Goal: Task Accomplishment & Management: Complete application form

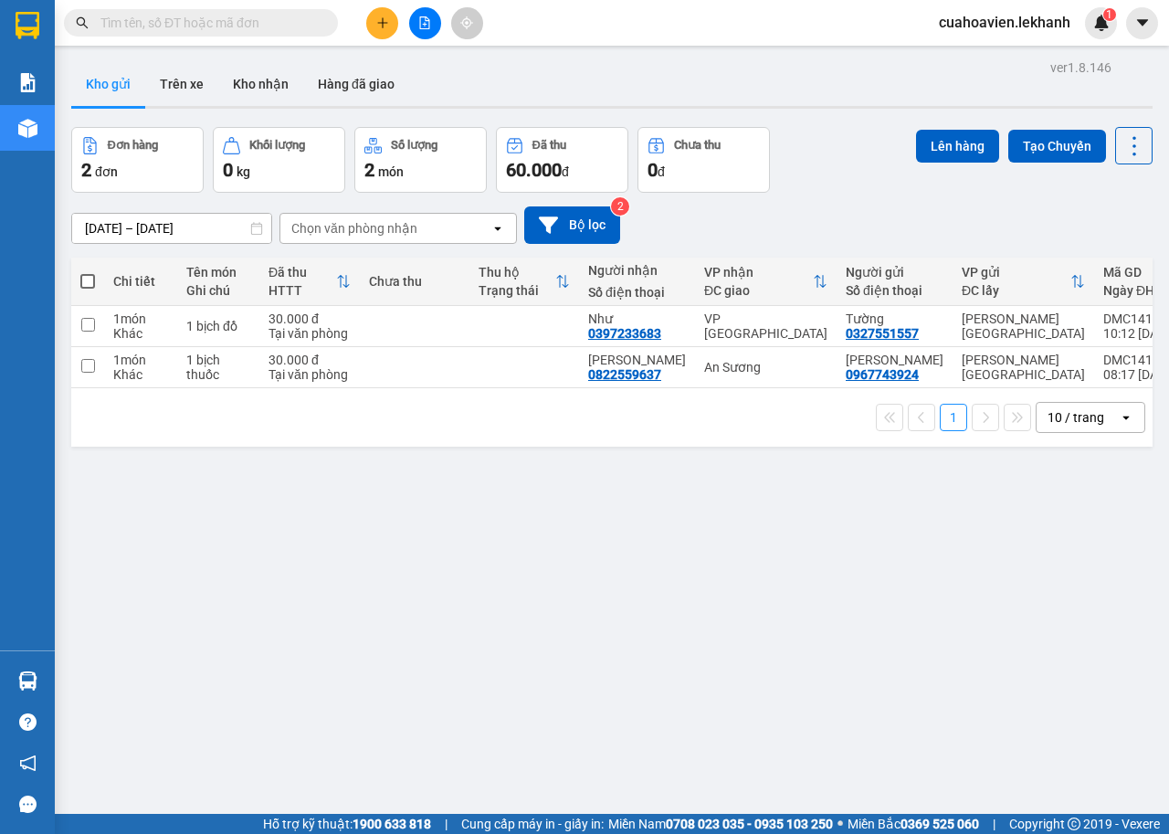
click at [97, 232] on input "[DATE] – [DATE]" at bounding box center [171, 228] width 199 height 29
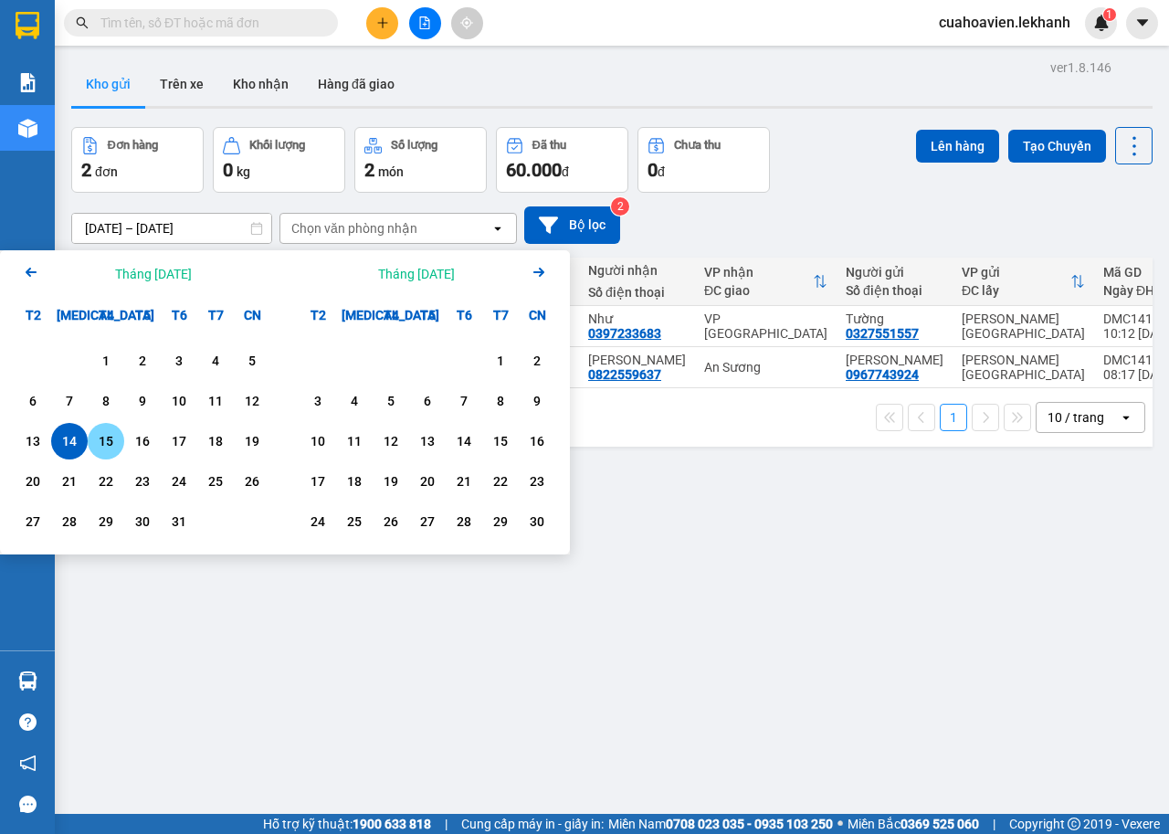
click at [111, 444] on div "15" at bounding box center [106, 441] width 26 height 22
type input "[DATE] – [DATE]"
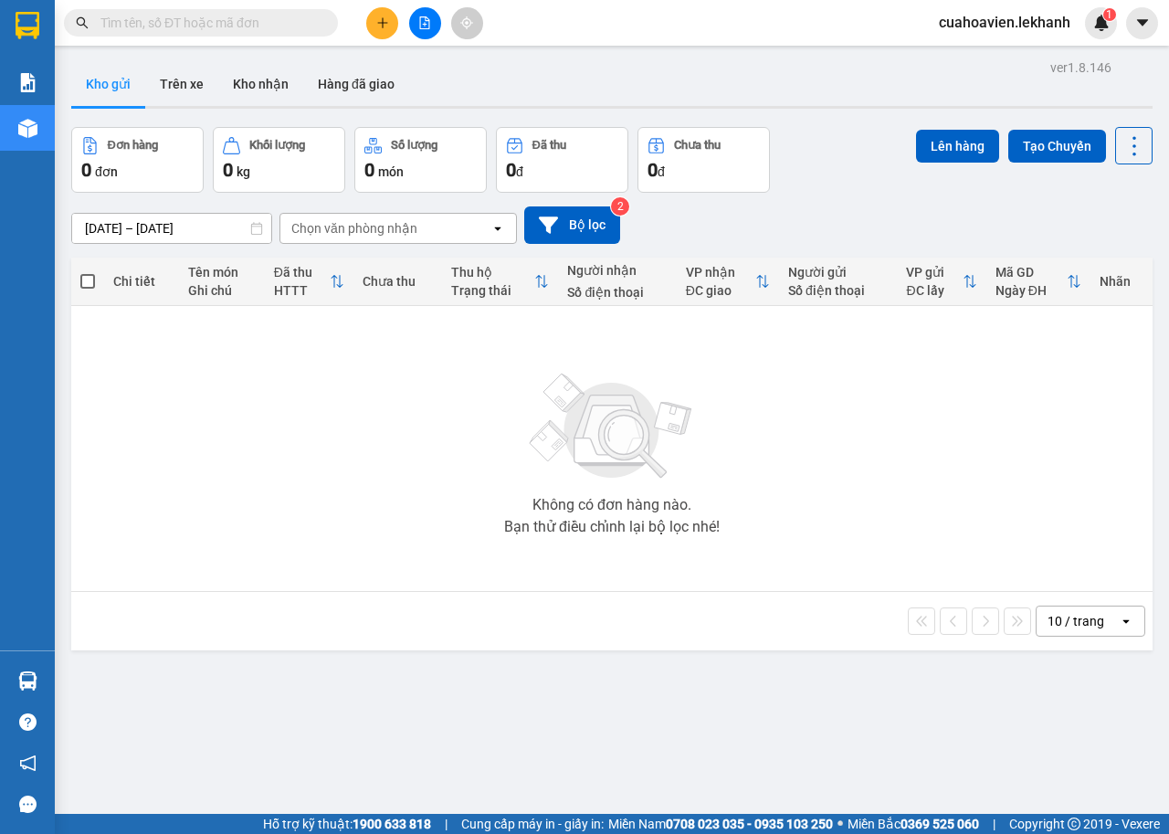
click at [379, 28] on icon "plus" at bounding box center [382, 22] width 13 height 13
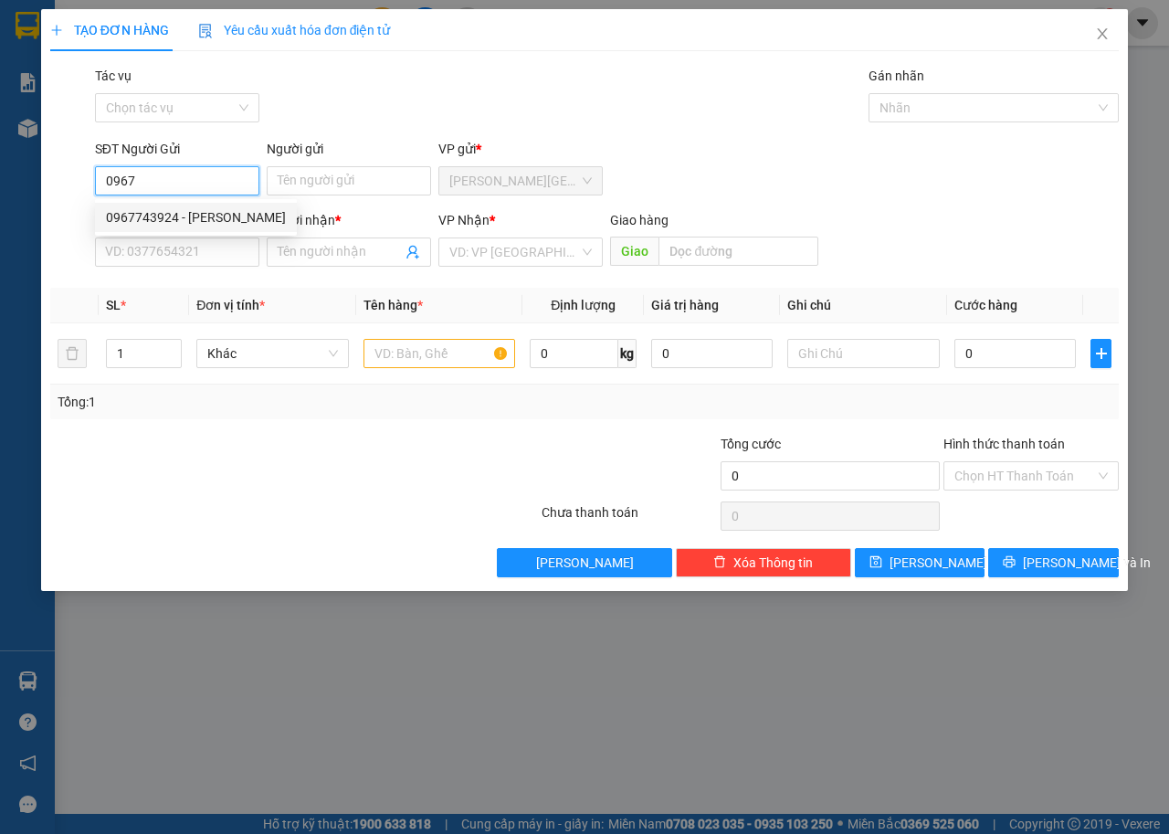
click at [178, 217] on div "0967743924 - [PERSON_NAME]" at bounding box center [196, 217] width 180 height 20
type input "0967743924"
type input "[PERSON_NAME]"
type input "0822559637"
type input "[PERSON_NAME]"
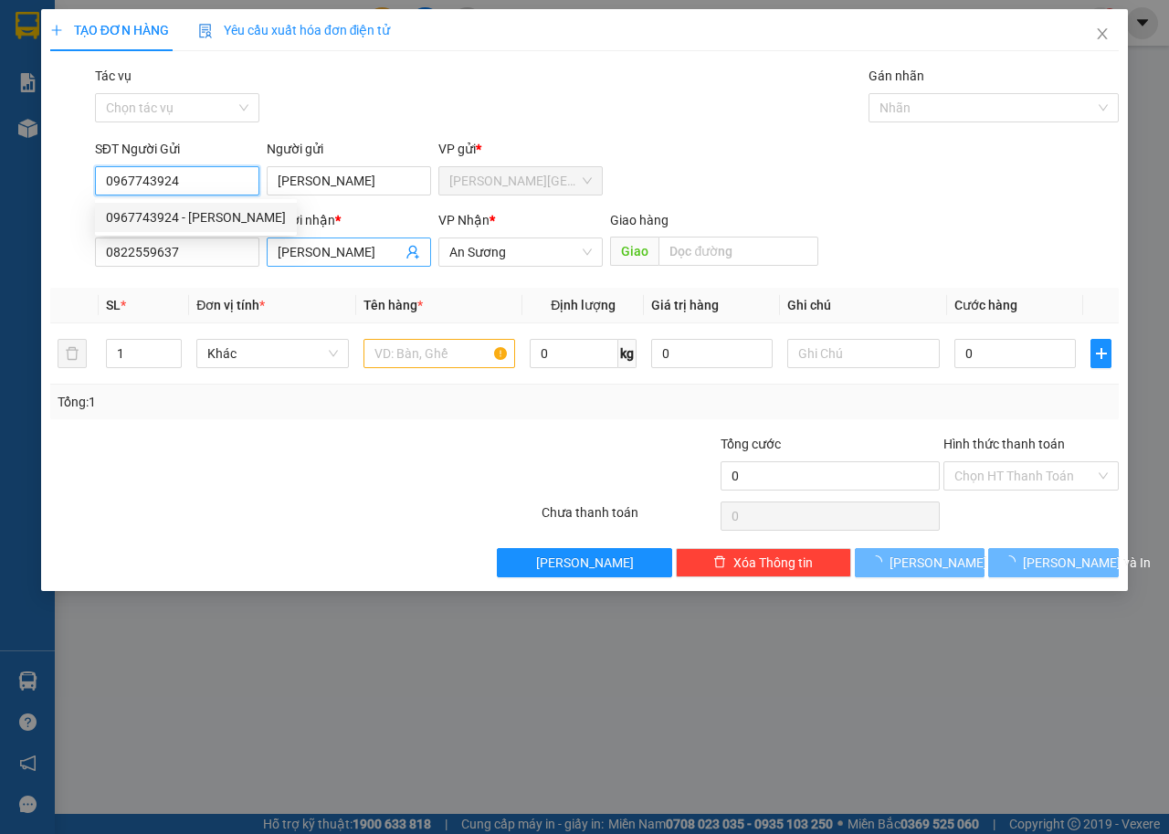
type input "30.000"
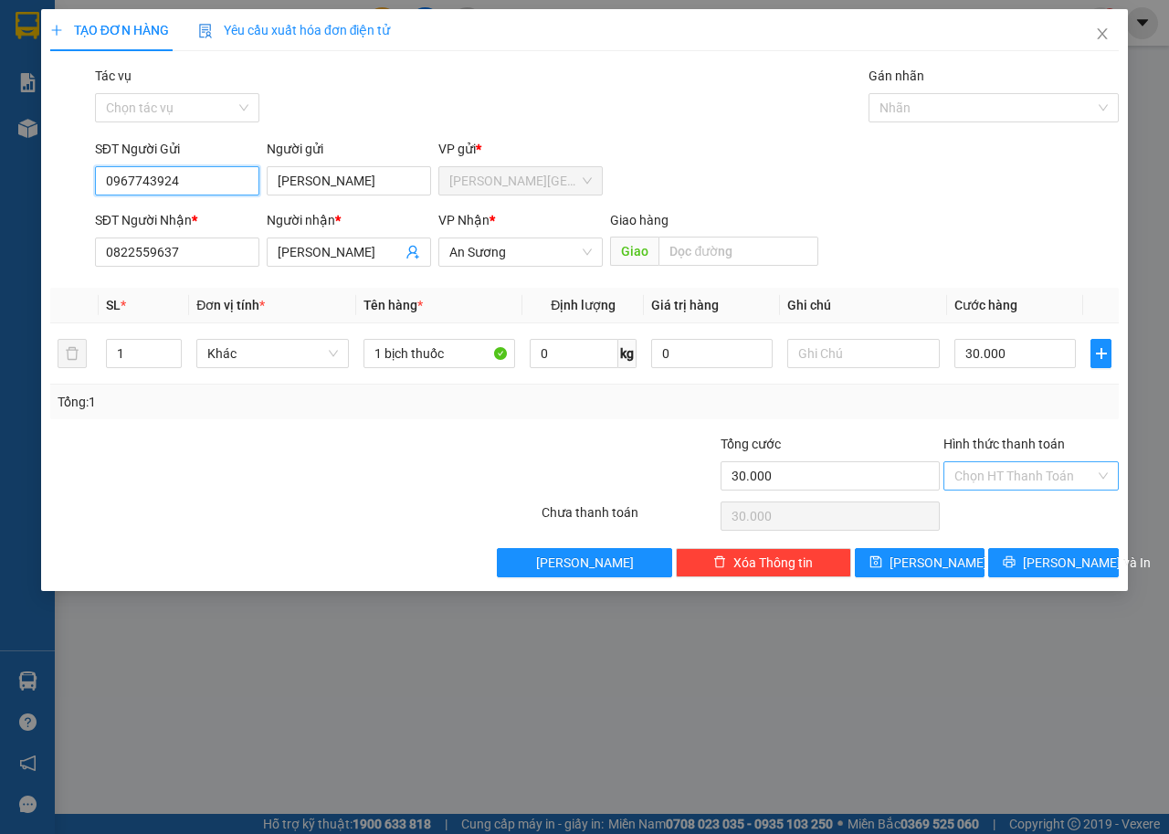
type input "0967743924"
click at [1047, 485] on input "Hình thức thanh toán" at bounding box center [1024, 475] width 141 height 27
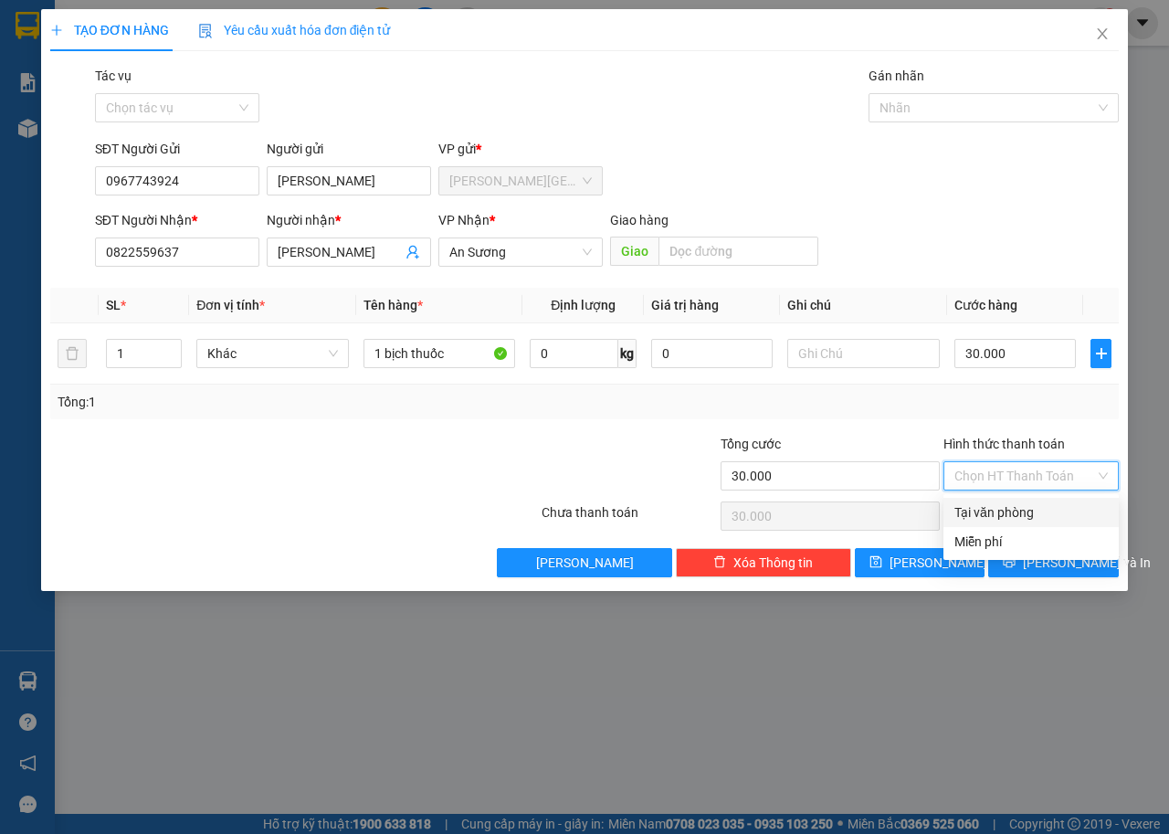
click at [1039, 513] on div "Tại văn phòng" at bounding box center [1030, 512] width 153 height 20
type input "0"
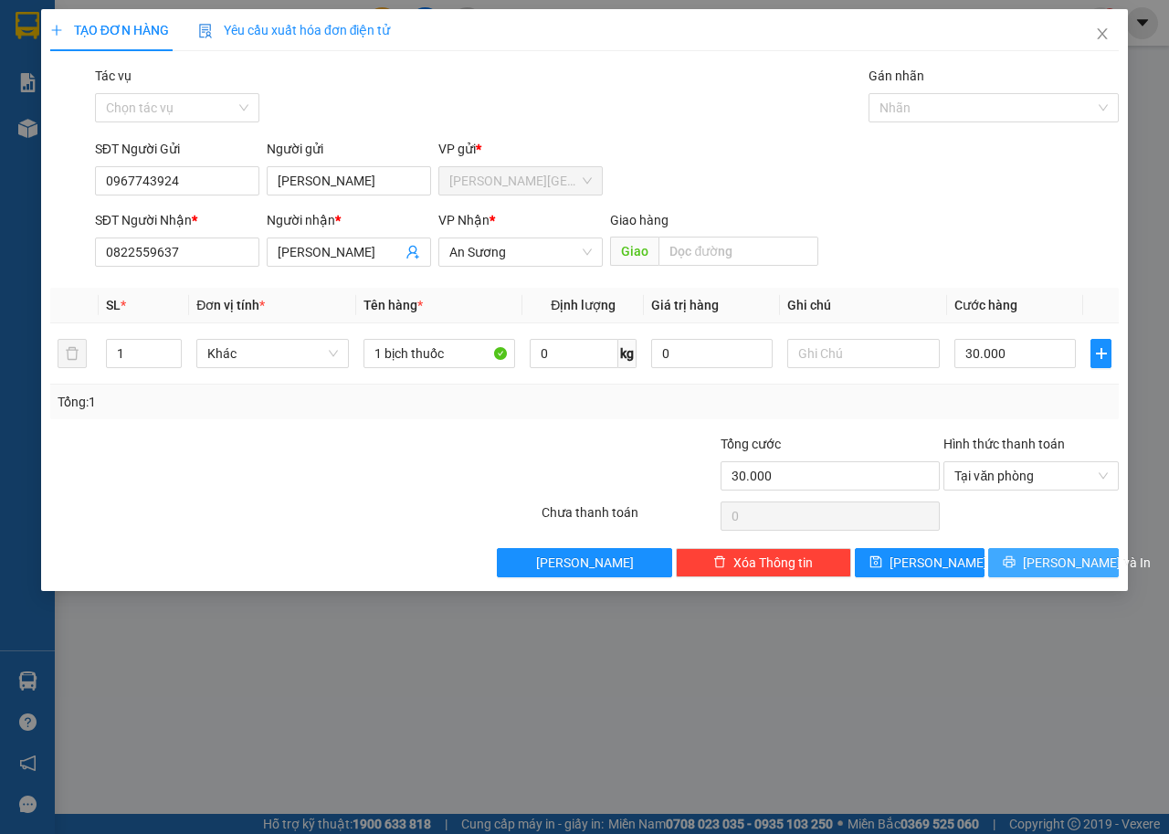
click at [1049, 559] on span "[PERSON_NAME] và In" at bounding box center [1087, 562] width 128 height 20
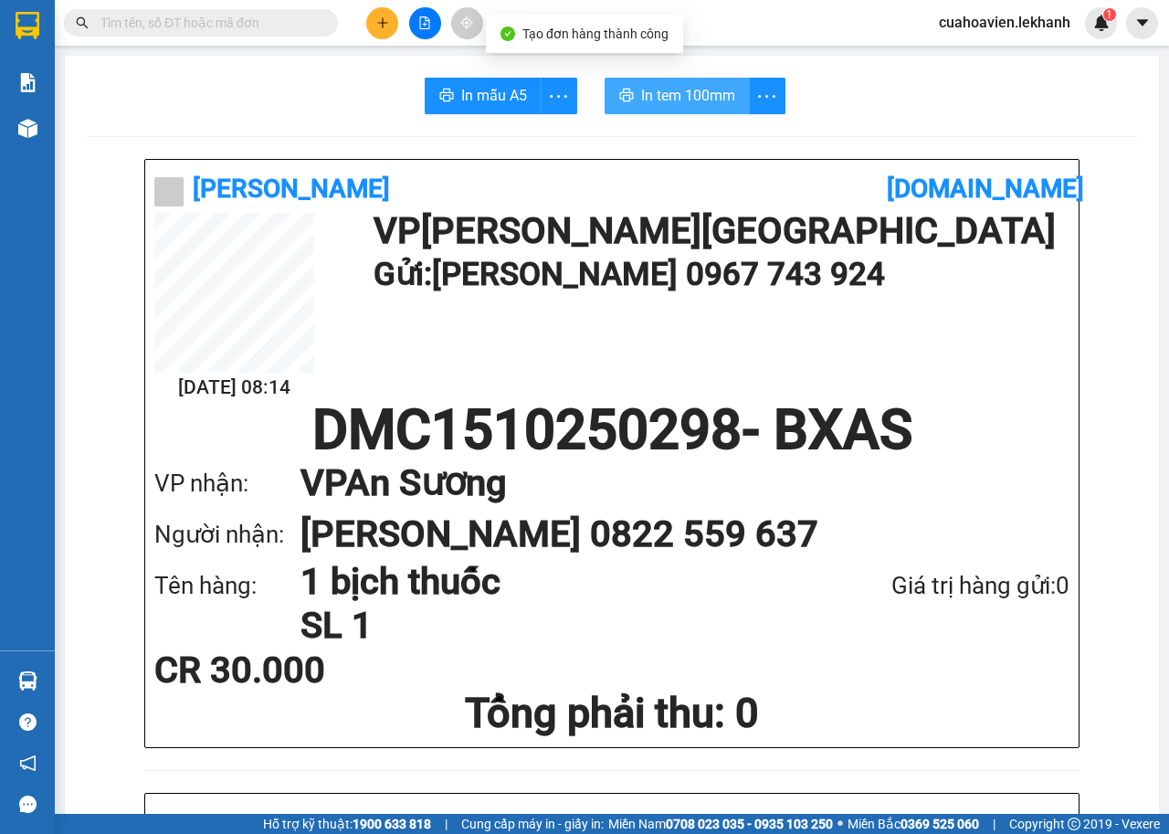
click at [688, 95] on span "In tem 100mm" at bounding box center [688, 95] width 94 height 23
